Goal: Check status: Check status

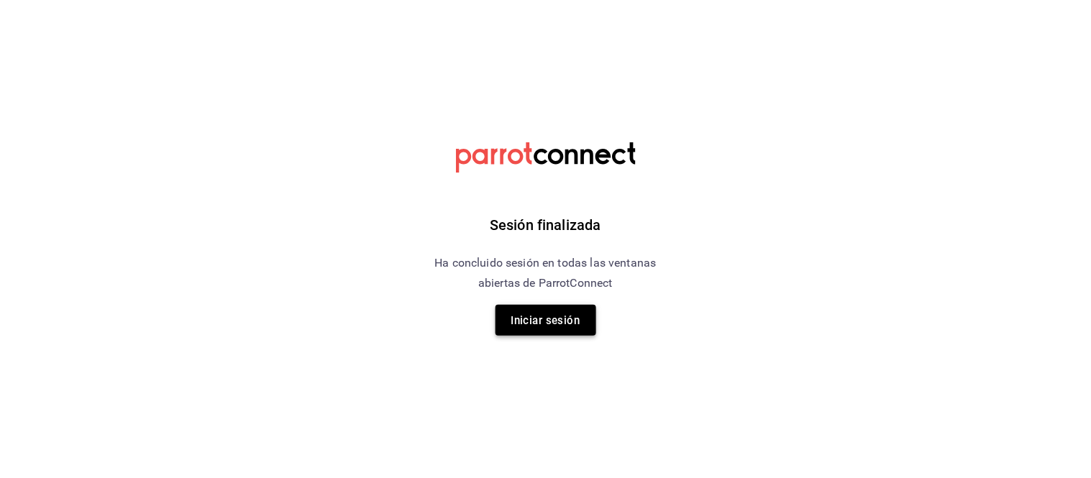
click at [547, 325] on font "Iniciar sesión" at bounding box center [545, 320] width 69 height 13
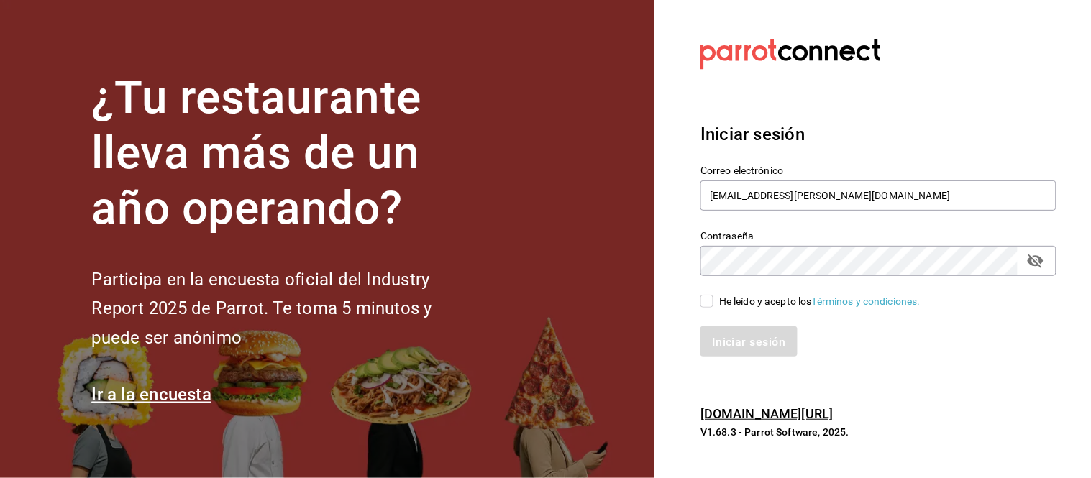
click at [701, 303] on input "He leído y acepto los Términos y condiciones." at bounding box center [706, 301] width 13 height 13
checkbox input "true"
click at [723, 332] on button "Iniciar sesión" at bounding box center [749, 341] width 98 height 30
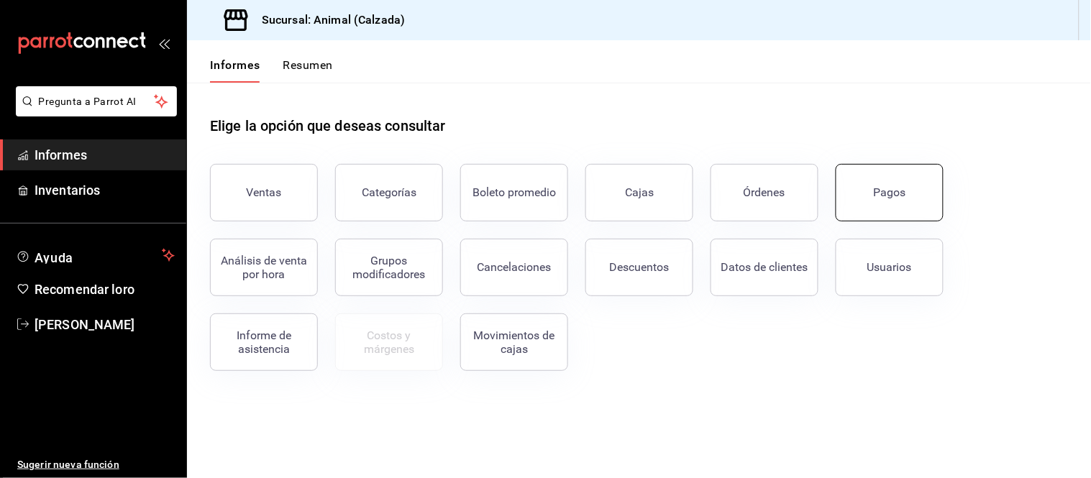
drag, startPoint x: 882, startPoint y: 191, endPoint x: 933, endPoint y: 219, distance: 57.9
click at [882, 192] on font "Pagos" at bounding box center [890, 192] width 32 height 14
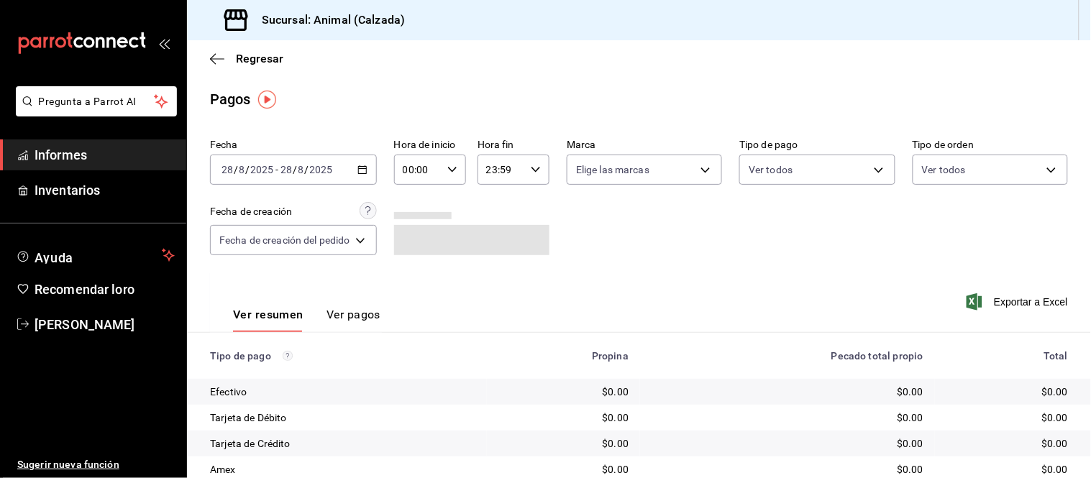
click at [364, 171] on icon "button" at bounding box center [362, 170] width 10 height 10
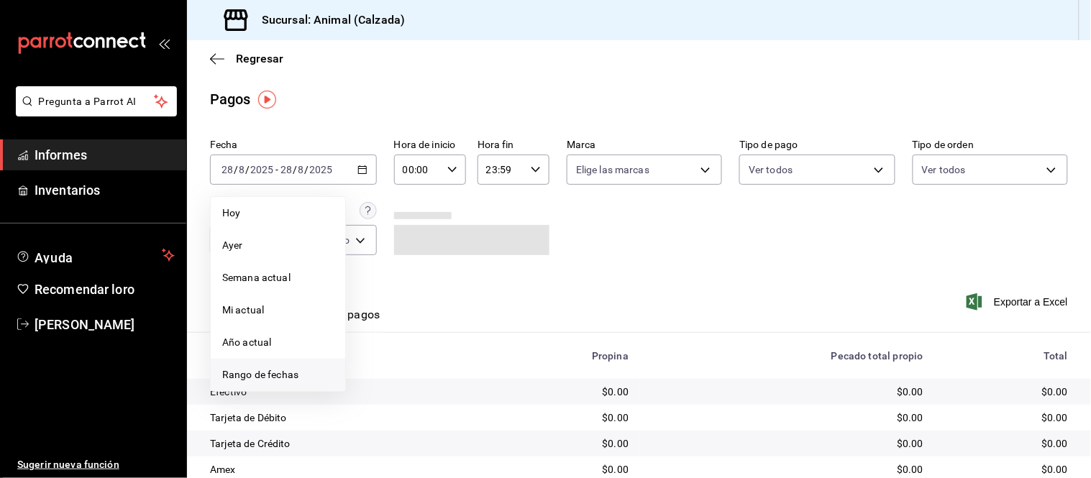
click at [293, 382] on span "Rango de fechas" at bounding box center [277, 374] width 111 height 15
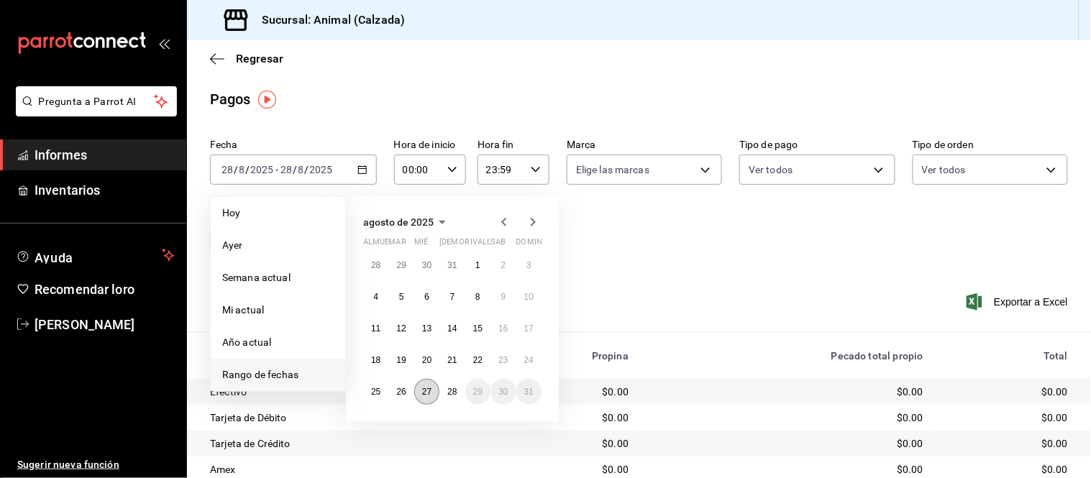
click at [426, 392] on font "27" at bounding box center [426, 392] width 9 height 10
click at [448, 392] on font "28" at bounding box center [451, 392] width 9 height 10
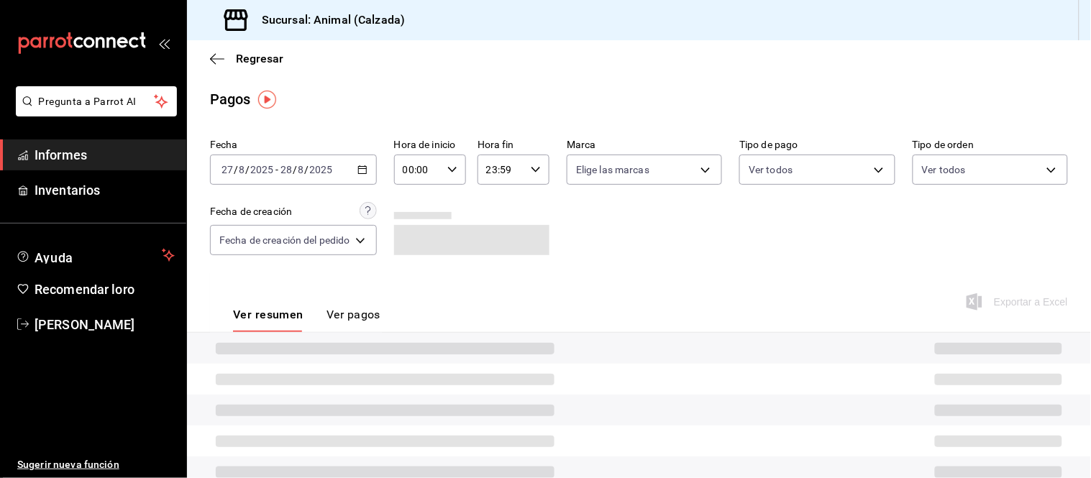
click at [449, 176] on div "00:00 Hora de inicio" at bounding box center [430, 170] width 72 height 30
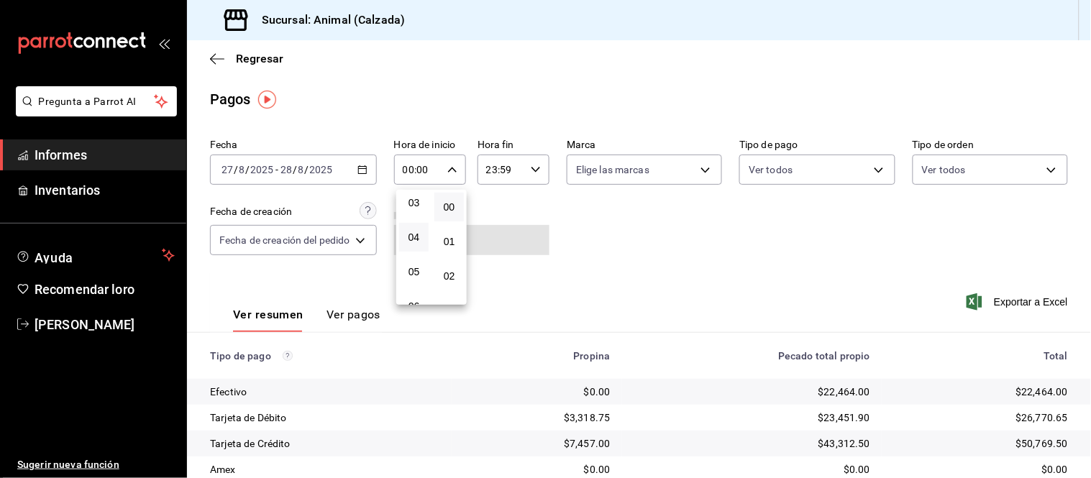
scroll to position [160, 0]
click at [413, 220] on font "05" at bounding box center [414, 220] width 12 height 12
type input "05:00"
click at [529, 169] on div at bounding box center [545, 239] width 1091 height 478
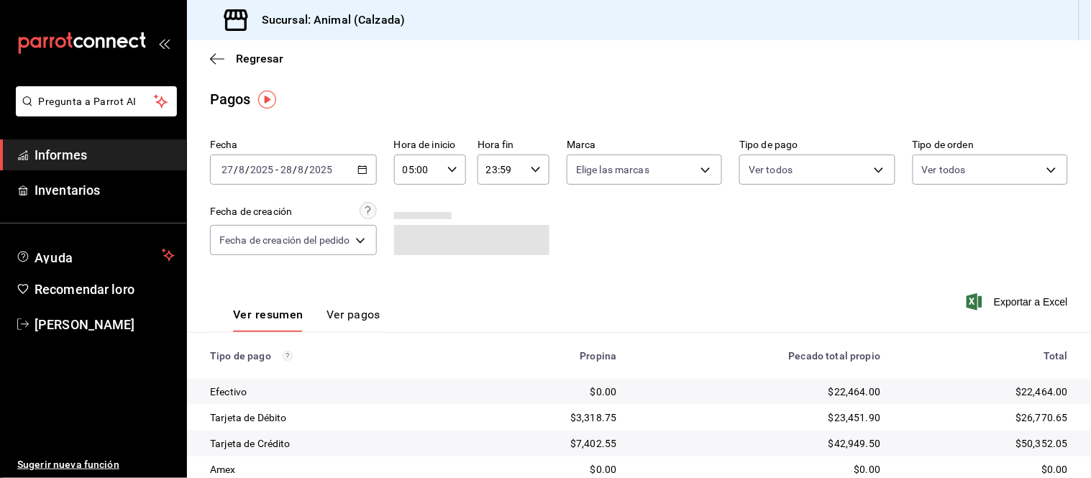
click at [536, 173] on icon "button" at bounding box center [536, 170] width 10 height 10
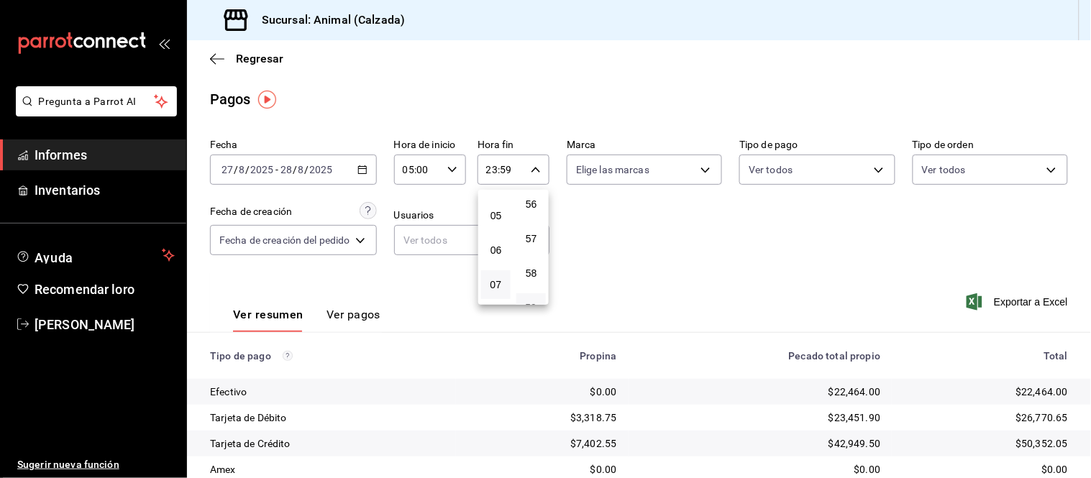
scroll to position [146, 0]
click at [496, 241] on button "05" at bounding box center [495, 233] width 29 height 29
drag, startPoint x: 531, startPoint y: 207, endPoint x: 604, endPoint y: 188, distance: 75.7
click at [530, 207] on font "00" at bounding box center [532, 207] width 12 height 12
type input "05:00"
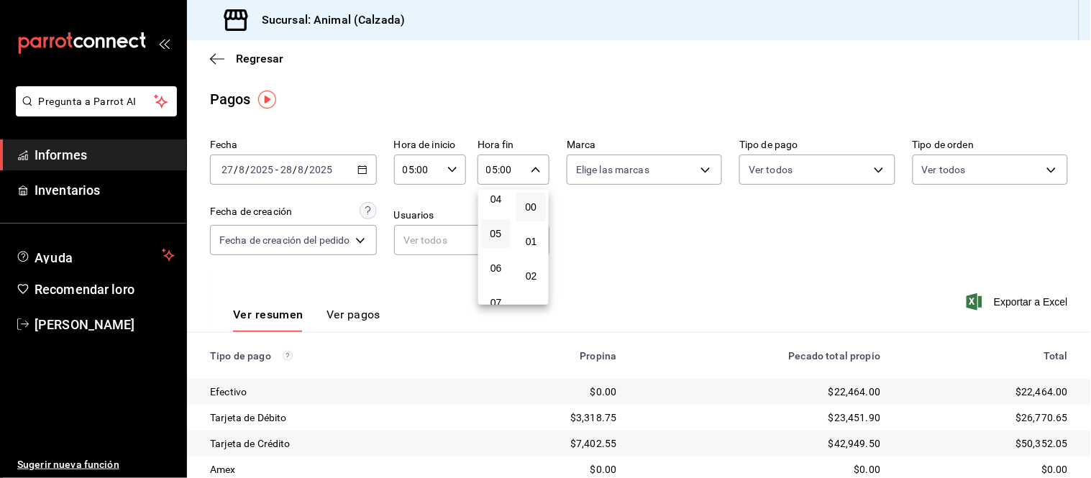
click at [689, 170] on div at bounding box center [545, 239] width 1091 height 478
click at [687, 177] on body "Pregunta a Parrot AI Informes Inventarios Ayuda Recomendar loro [PERSON_NAME] S…" at bounding box center [545, 239] width 1091 height 478
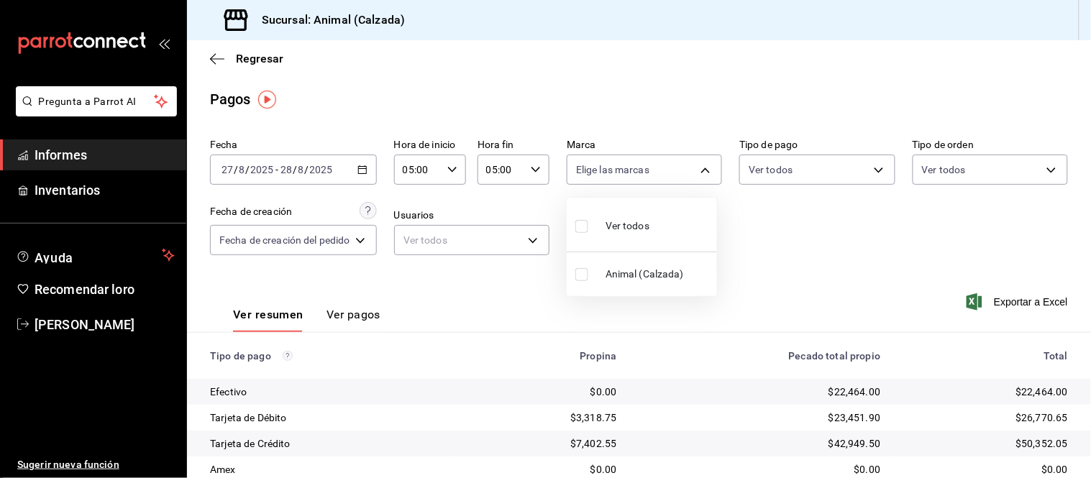
click at [666, 214] on li "Ver todos" at bounding box center [642, 224] width 150 height 42
type input "e26472f3-9262-489d-bcba-4c6b034529c7"
checkbox input "true"
click at [793, 160] on div at bounding box center [545, 239] width 1091 height 478
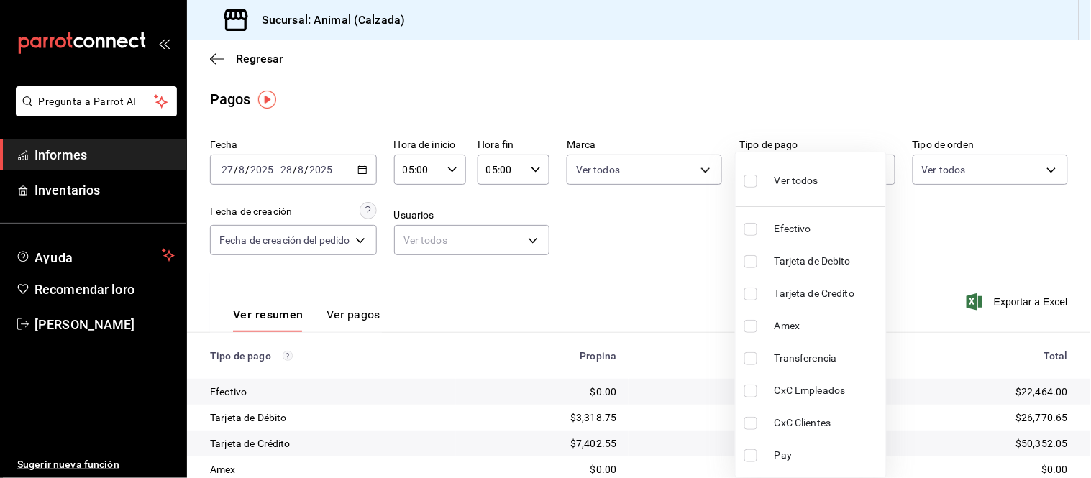
click at [810, 173] on body "Pregunta a Parrot AI Informes Inventarios Ayuda Recomendar loro [PERSON_NAME] S…" at bounding box center [545, 239] width 1091 height 478
click at [810, 188] on span "Ver todos" at bounding box center [796, 180] width 44 height 15
type input "71d89c34-e359-4fcf-89cc-30b2b1e20b29,4005b239-9ab5-4f91-ae38-82730a713f54,af609…"
checkbox input "true"
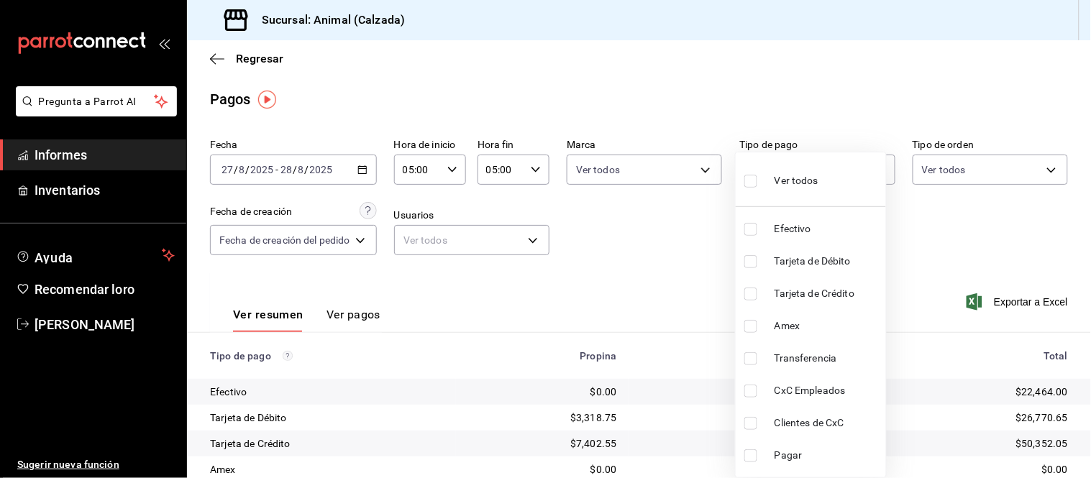
checkbox input "true"
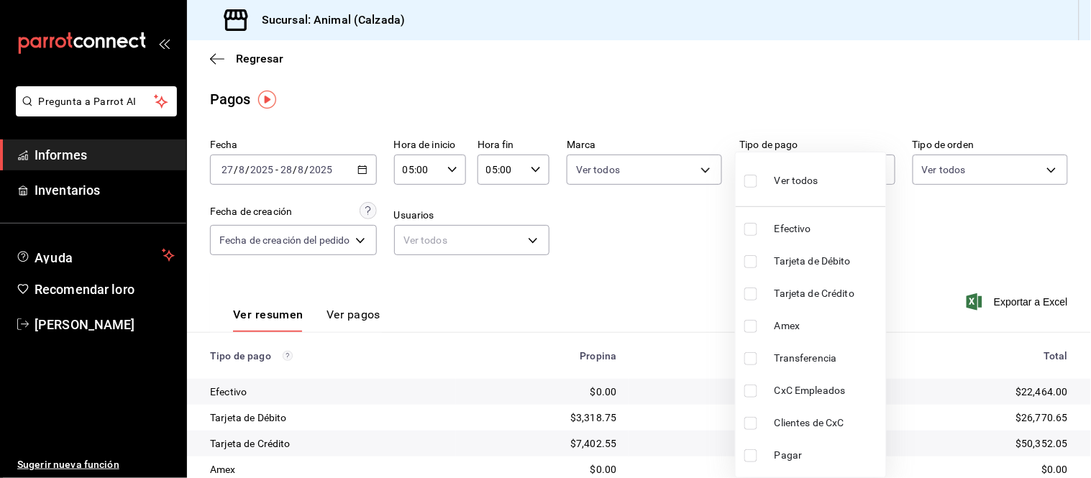
checkbox input "true"
click at [945, 175] on div at bounding box center [545, 239] width 1091 height 478
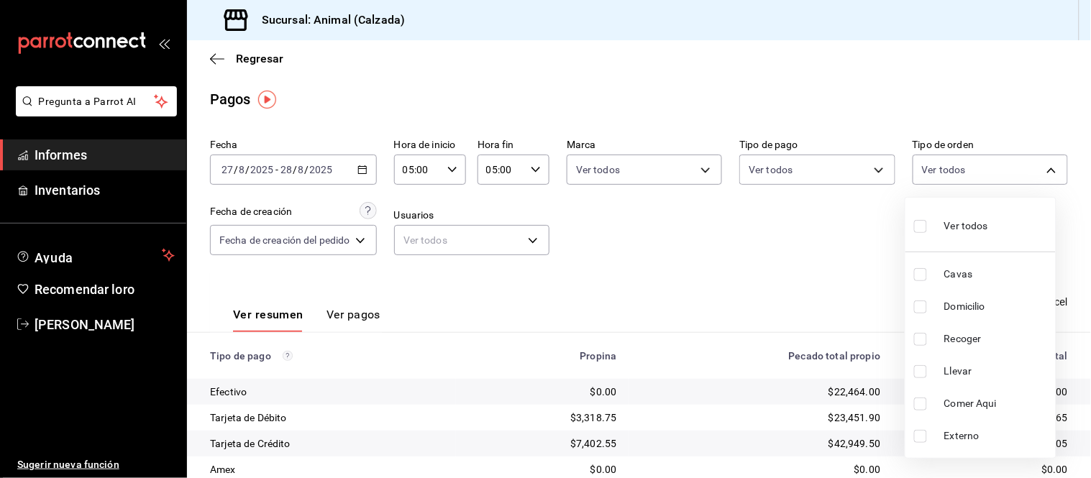
click at [961, 163] on body "Pregunta a Parrot AI Informes Inventarios Ayuda Recomendar loro [PERSON_NAME] S…" at bounding box center [545, 239] width 1091 height 478
click at [968, 219] on span "Ver todos" at bounding box center [966, 226] width 44 height 15
type input "588630d3-b511-4bba-a729-32472510037f,54b7ae00-ca47-4ec1-b7ff-55842c0a2b62,92293…"
checkbox input "true"
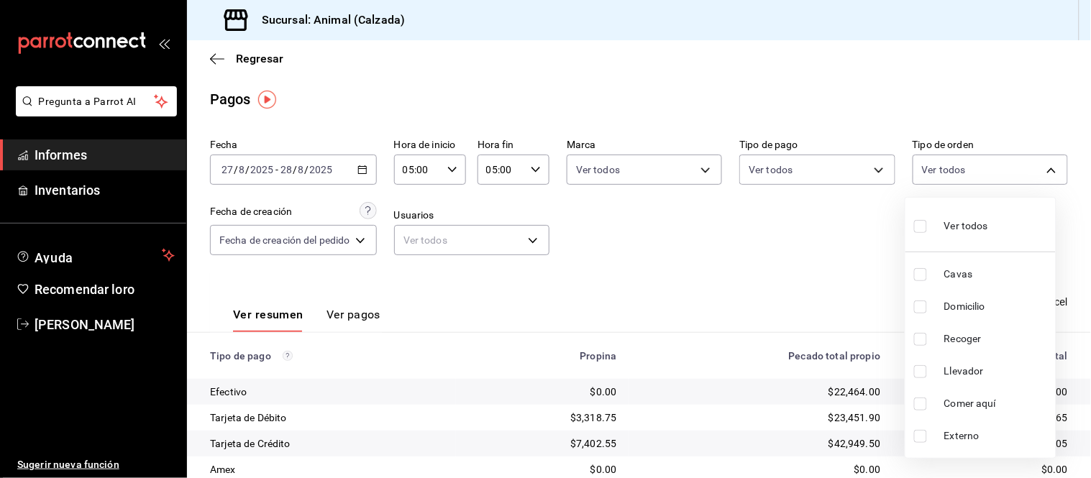
checkbox input "true"
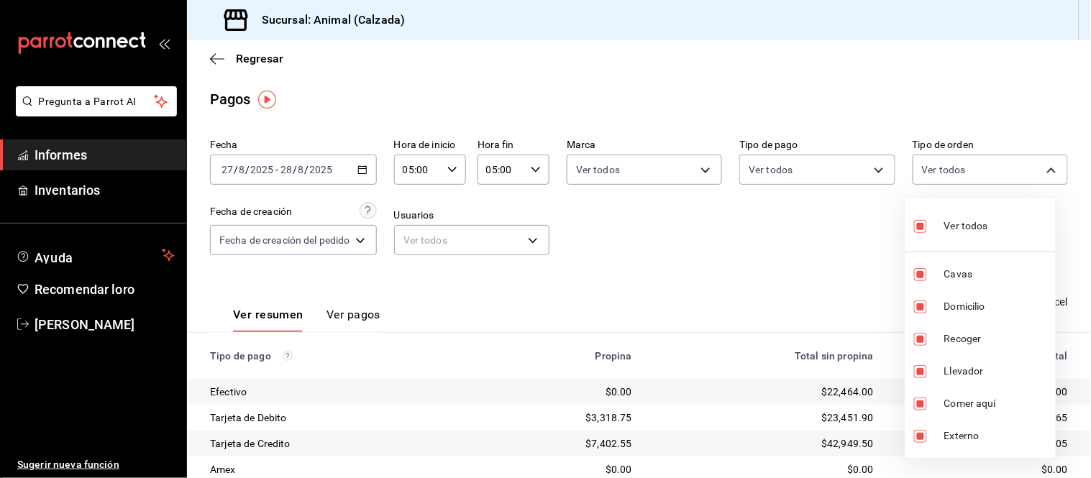
drag, startPoint x: 712, startPoint y: 239, endPoint x: 830, endPoint y: 239, distance: 118.6
click at [710, 239] on div at bounding box center [545, 239] width 1091 height 478
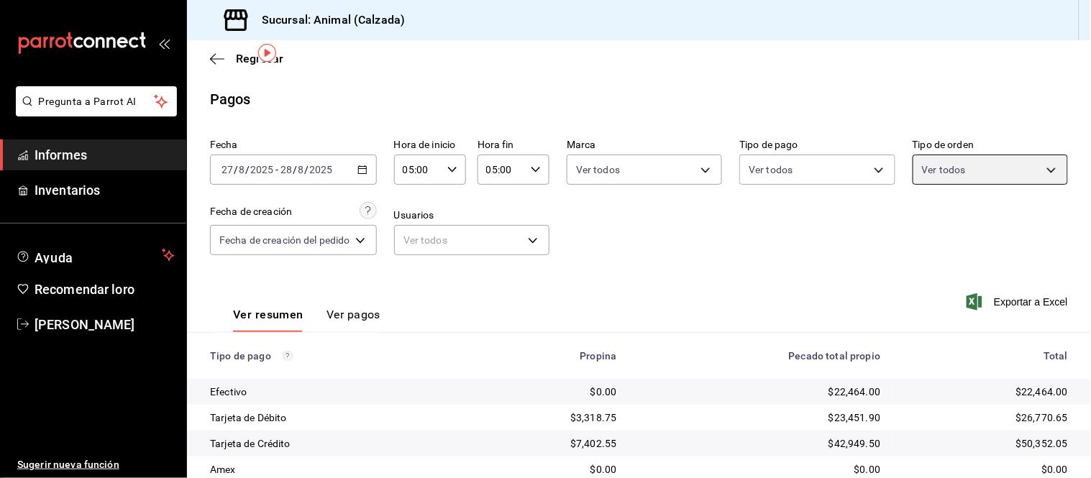
scroll to position [157, 0]
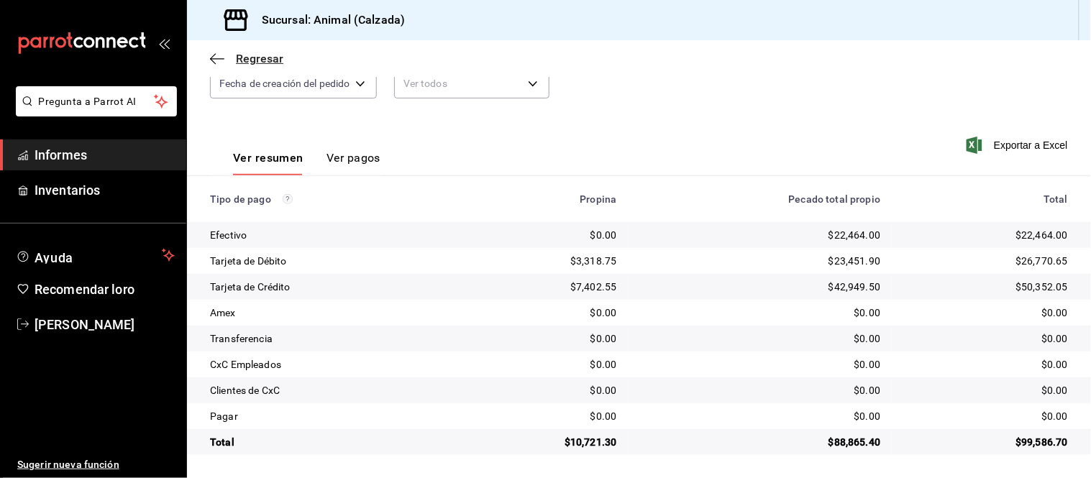
click at [219, 62] on icon "button" at bounding box center [217, 58] width 14 height 13
